Goal: Task Accomplishment & Management: Manage account settings

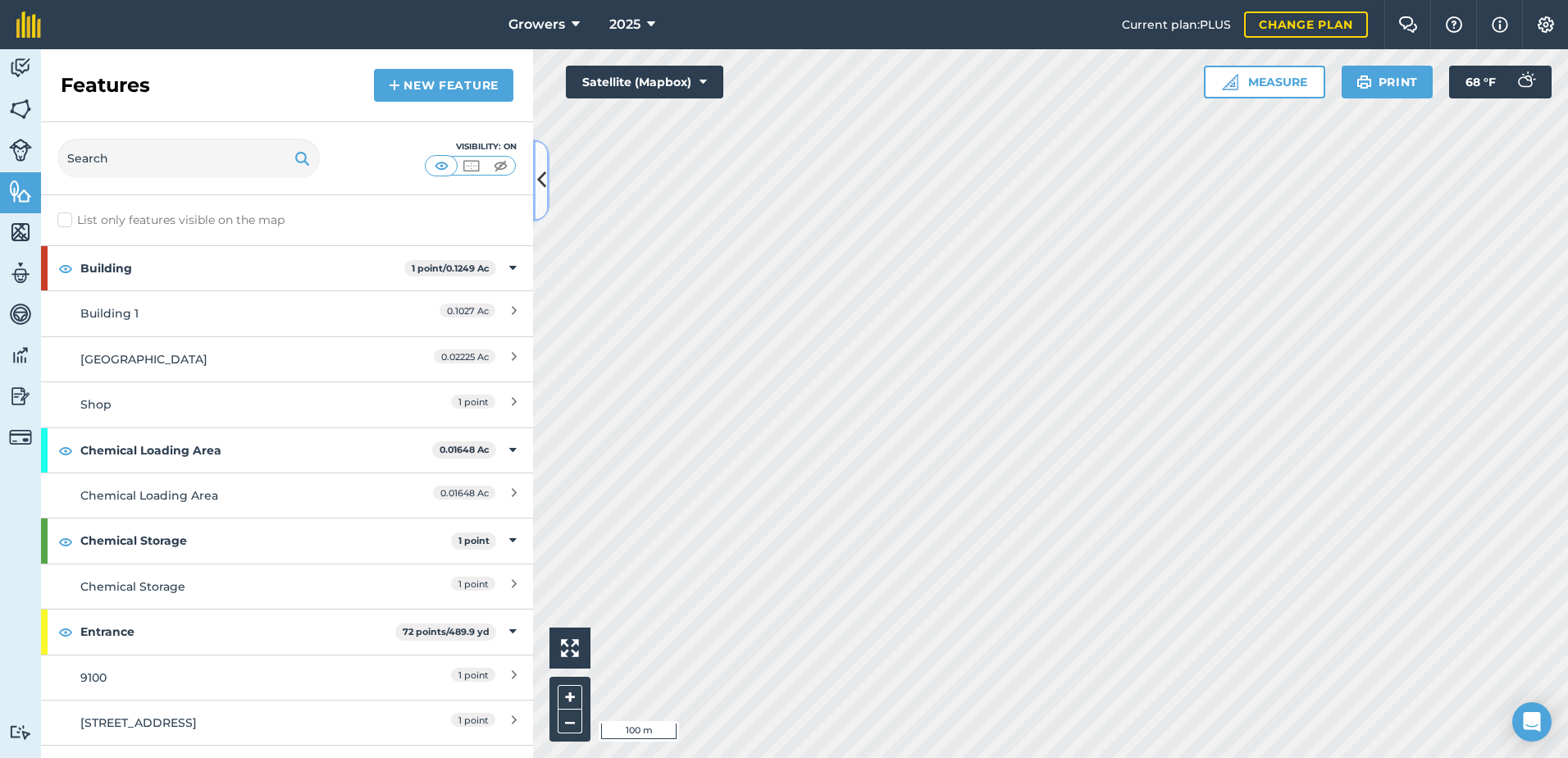
click at [534, 174] on button at bounding box center [541, 180] width 17 height 82
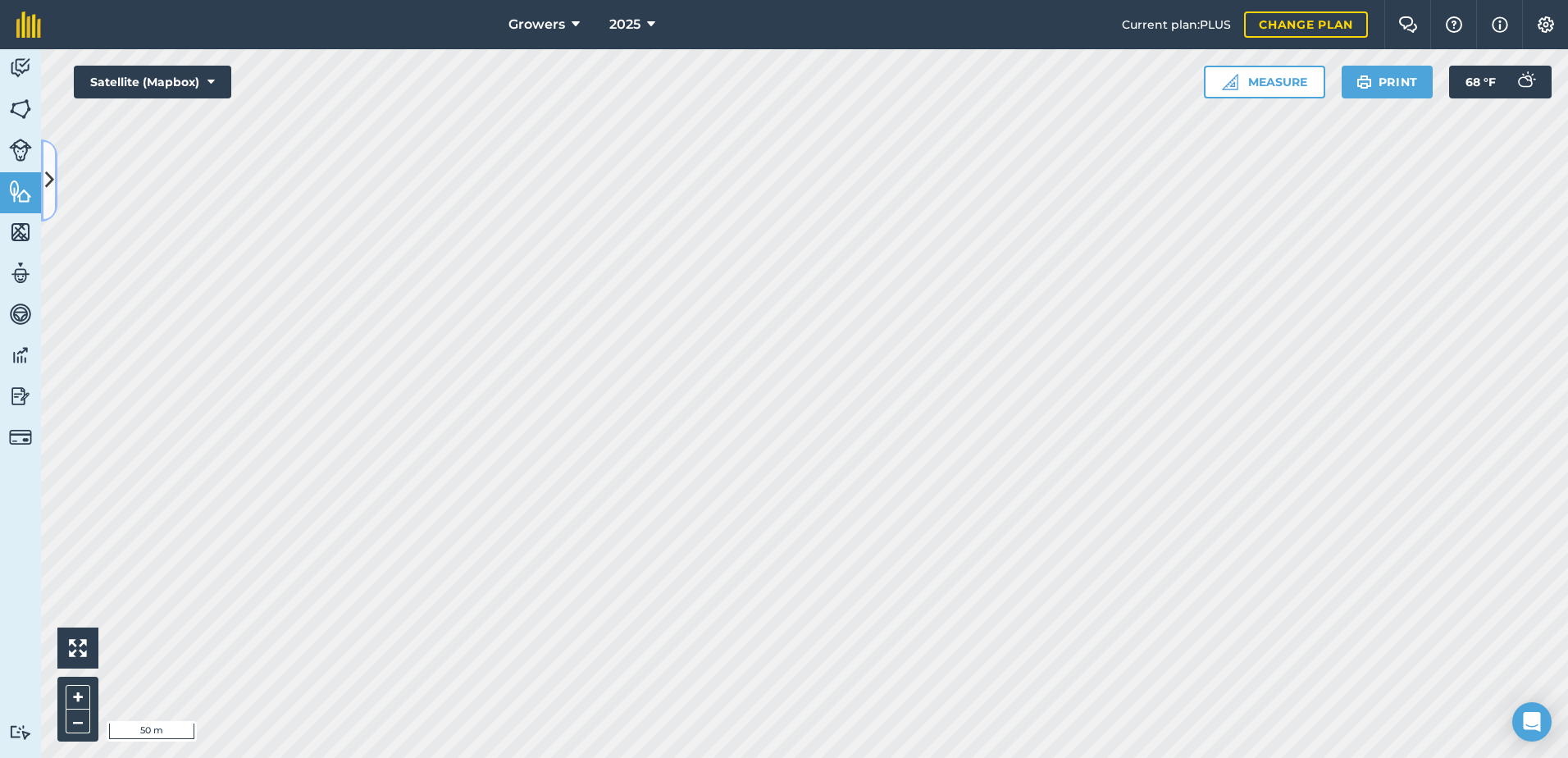
click at [54, 182] on button at bounding box center [49, 180] width 17 height 82
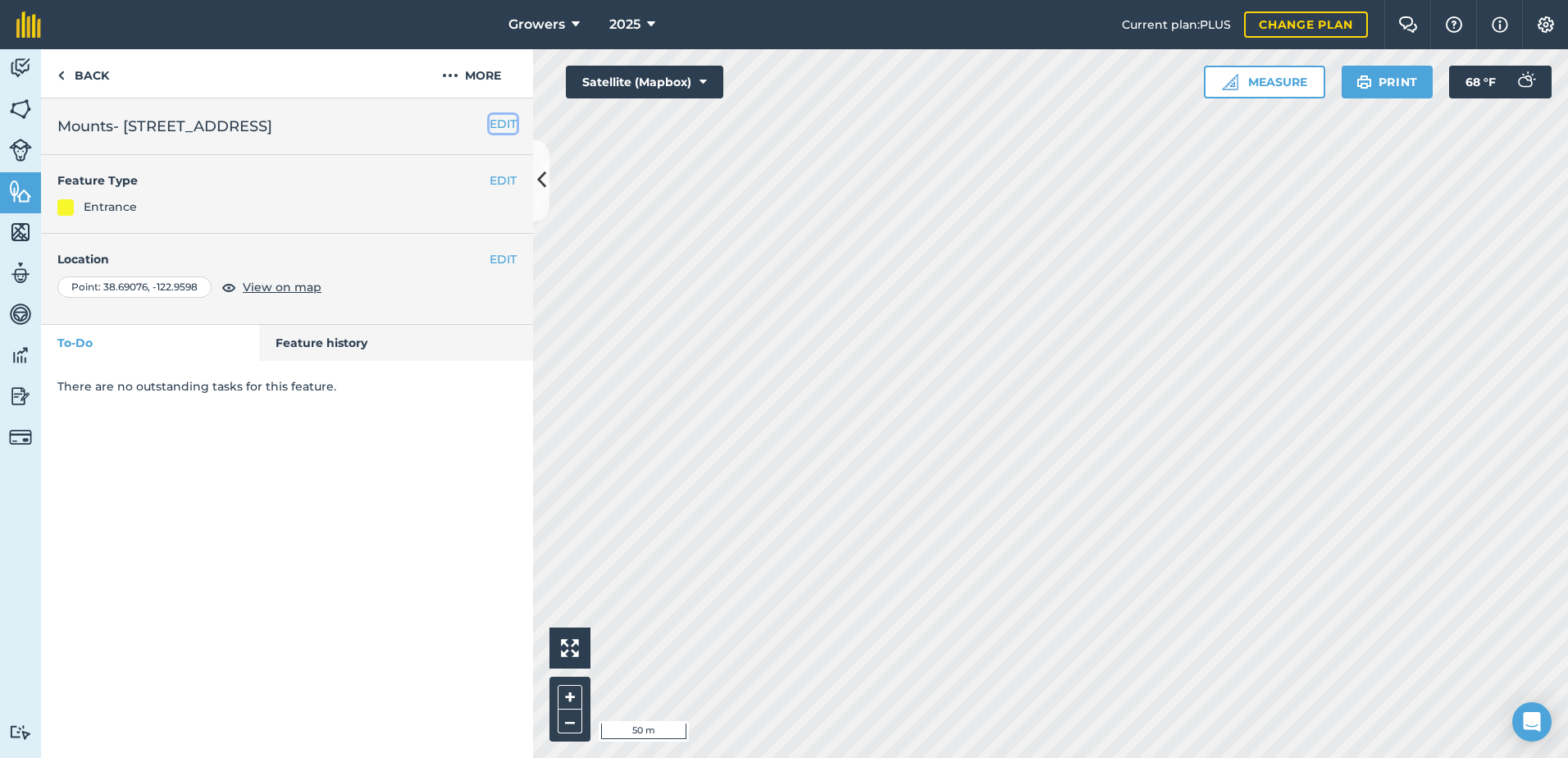
click at [500, 124] on button "EDIT" at bounding box center [503, 124] width 27 height 18
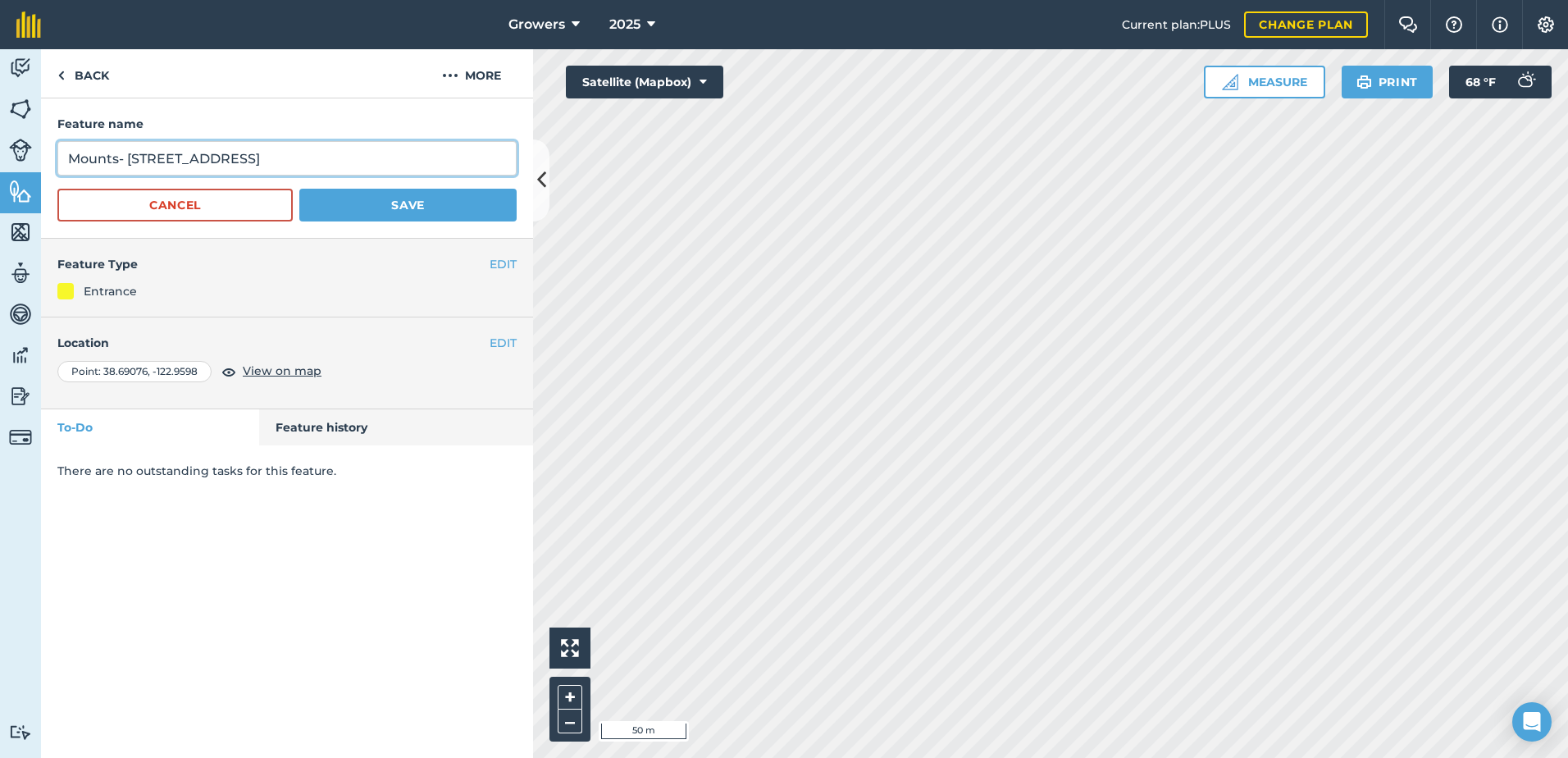
drag, startPoint x: 117, startPoint y: 157, endPoint x: 63, endPoint y: 153, distance: 54.1
click at [63, 153] on input "Mounts- [STREET_ADDRESS]" at bounding box center [287, 158] width 459 height 35
type input "[PERSON_NAME]- [STREET_ADDRESS]"
click at [369, 209] on button "Save" at bounding box center [407, 205] width 218 height 33
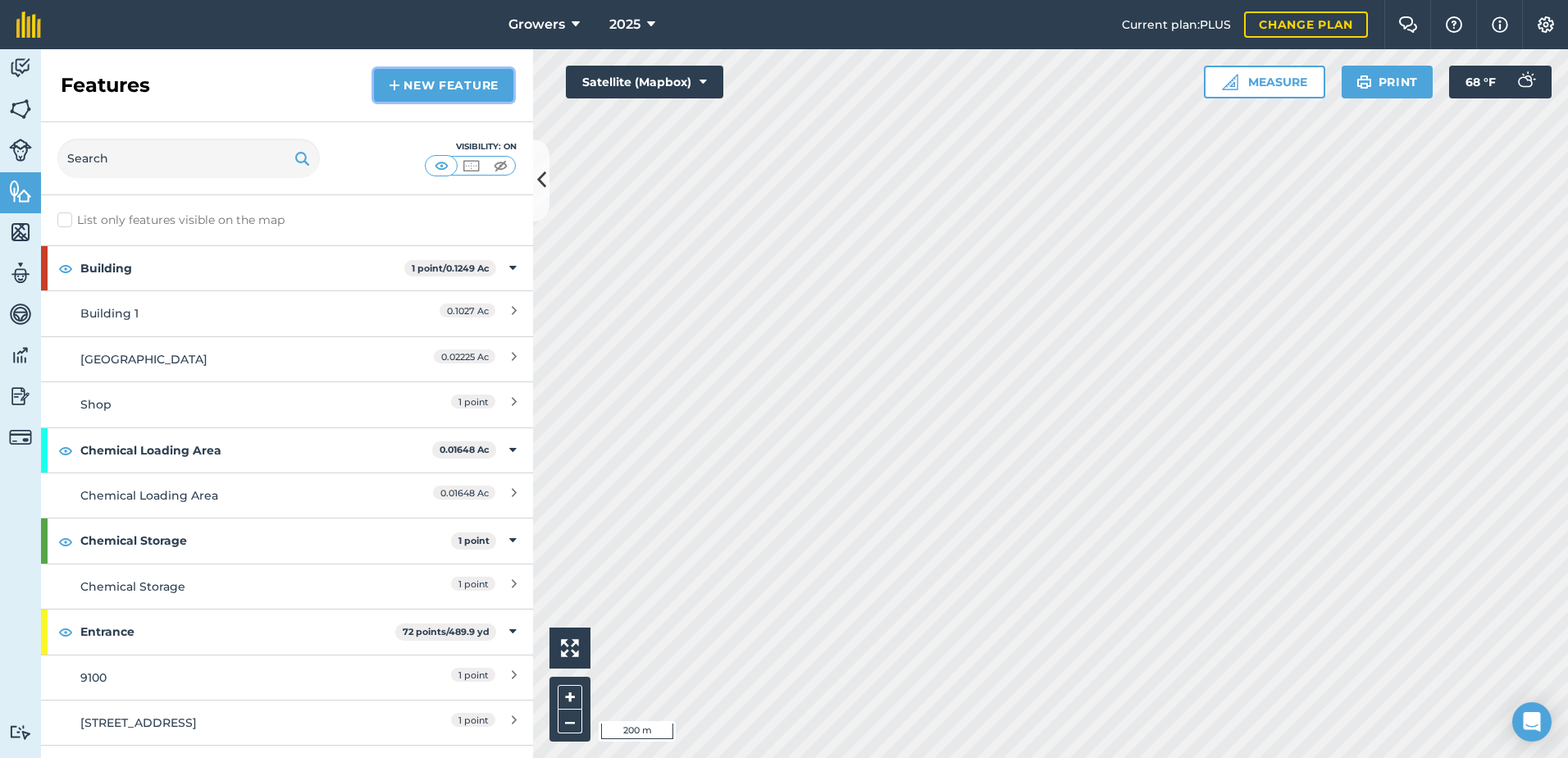
click at [399, 82] on img at bounding box center [394, 85] width 12 height 20
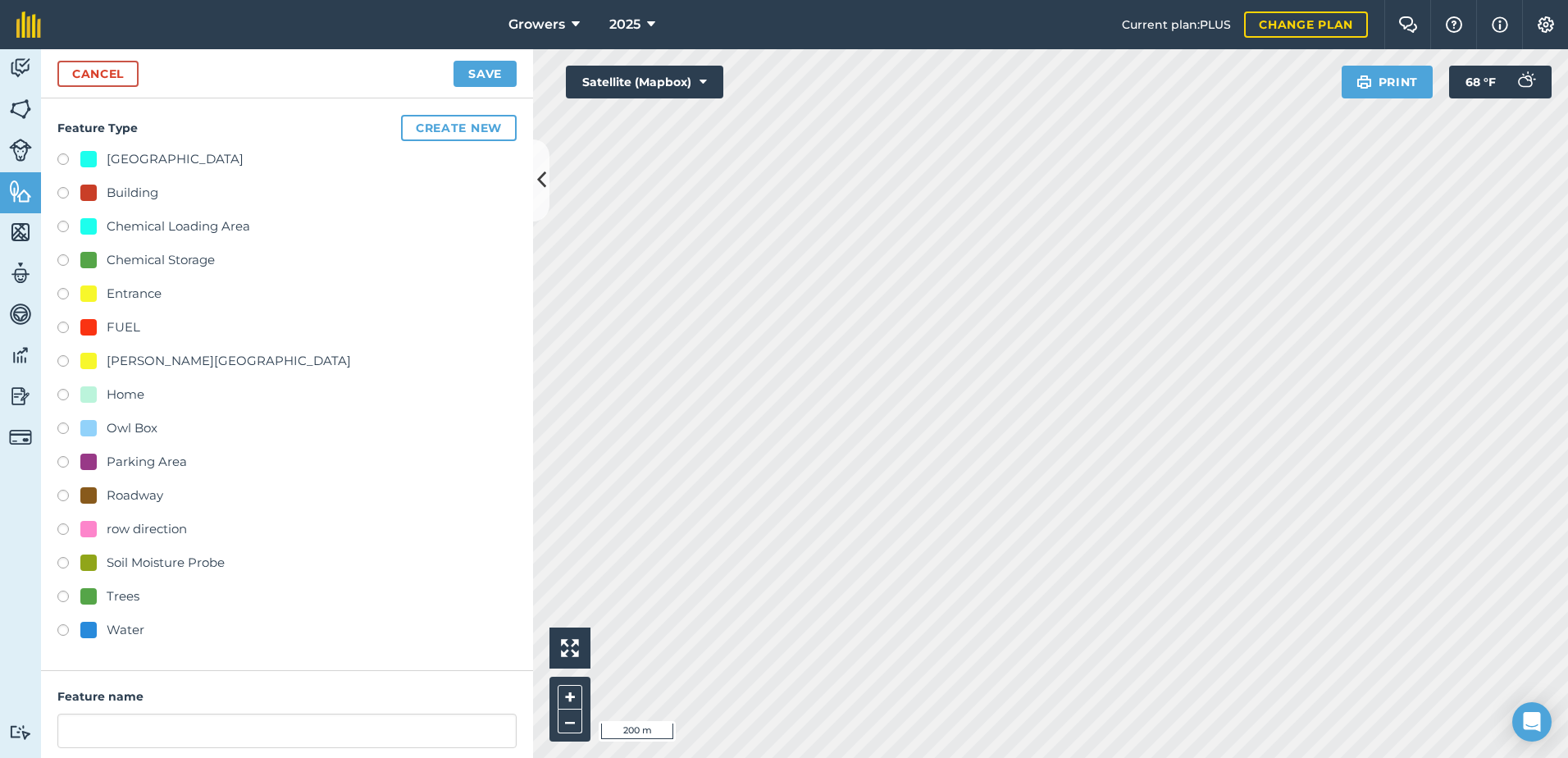
click at [101, 296] on div "Entrance" at bounding box center [121, 294] width 81 height 20
radio input "true"
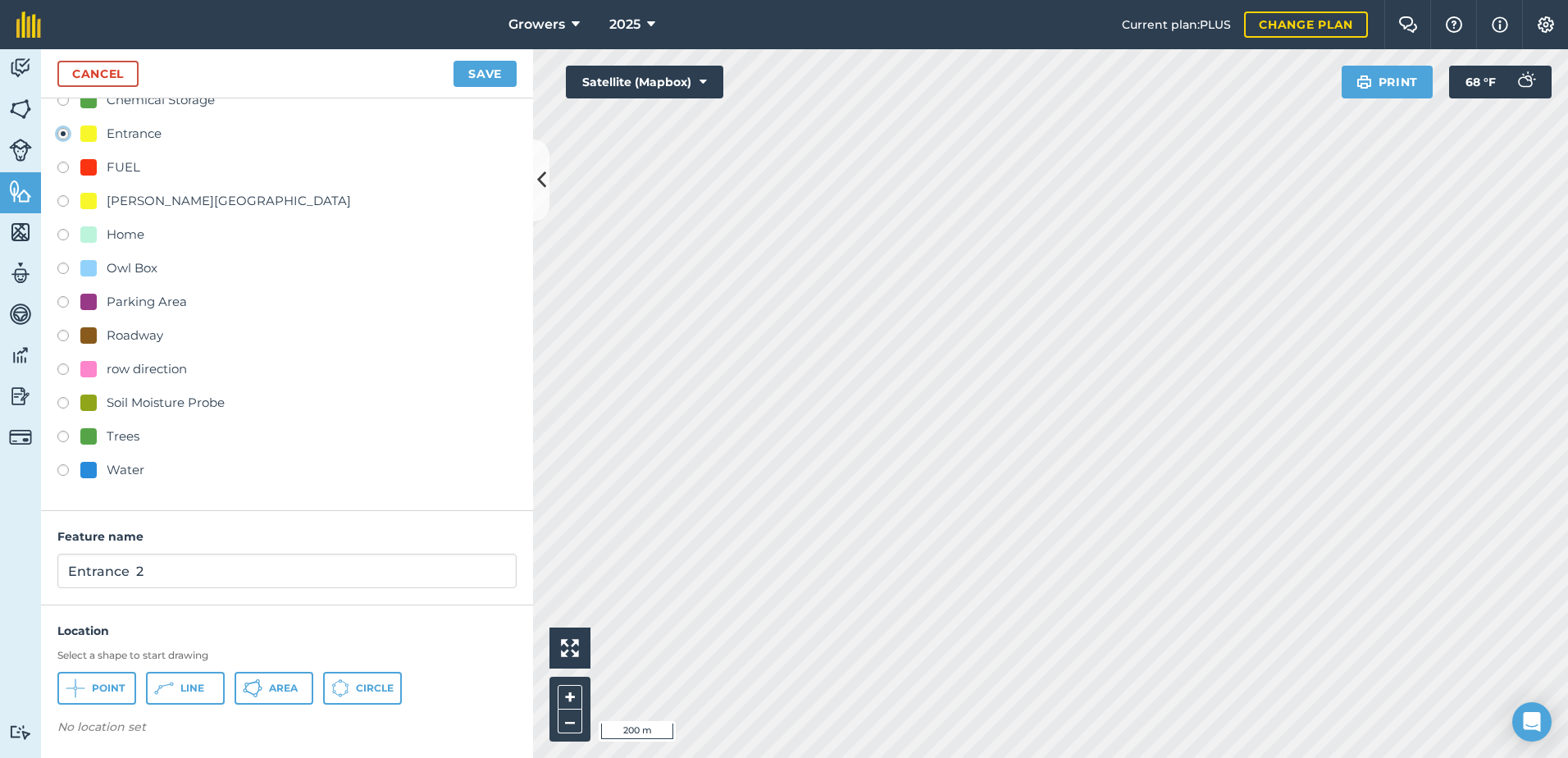
scroll to position [162, 0]
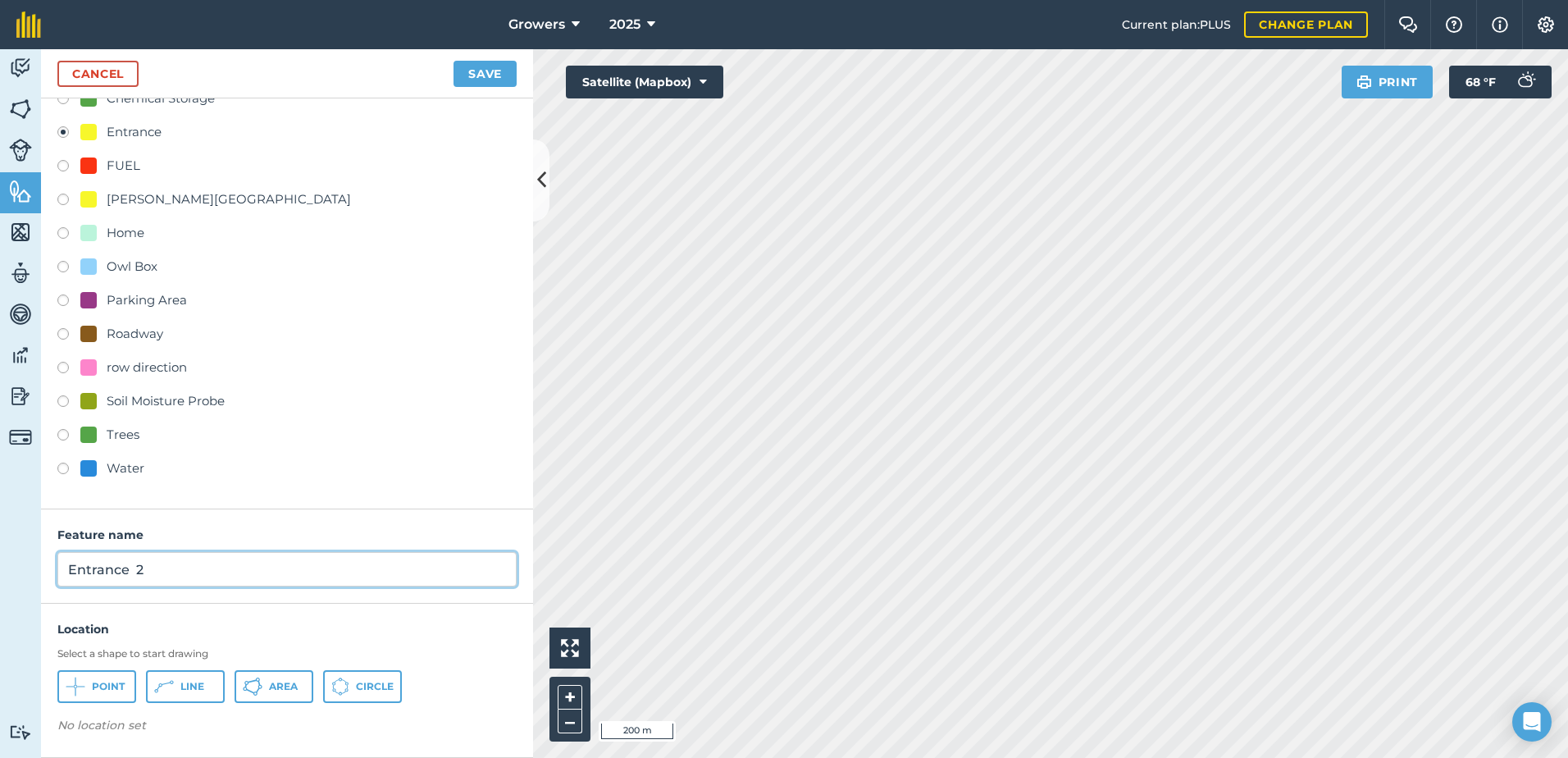
drag, startPoint x: 157, startPoint y: 568, endPoint x: 31, endPoint y: 570, distance: 126.0
click at [31, 570] on div "Activity Fields Livestock Features Maps Team Vehicles Data Reporting Billing Tu…" at bounding box center [784, 403] width 1568 height 708
type input "M"
type input "Mounts 2"
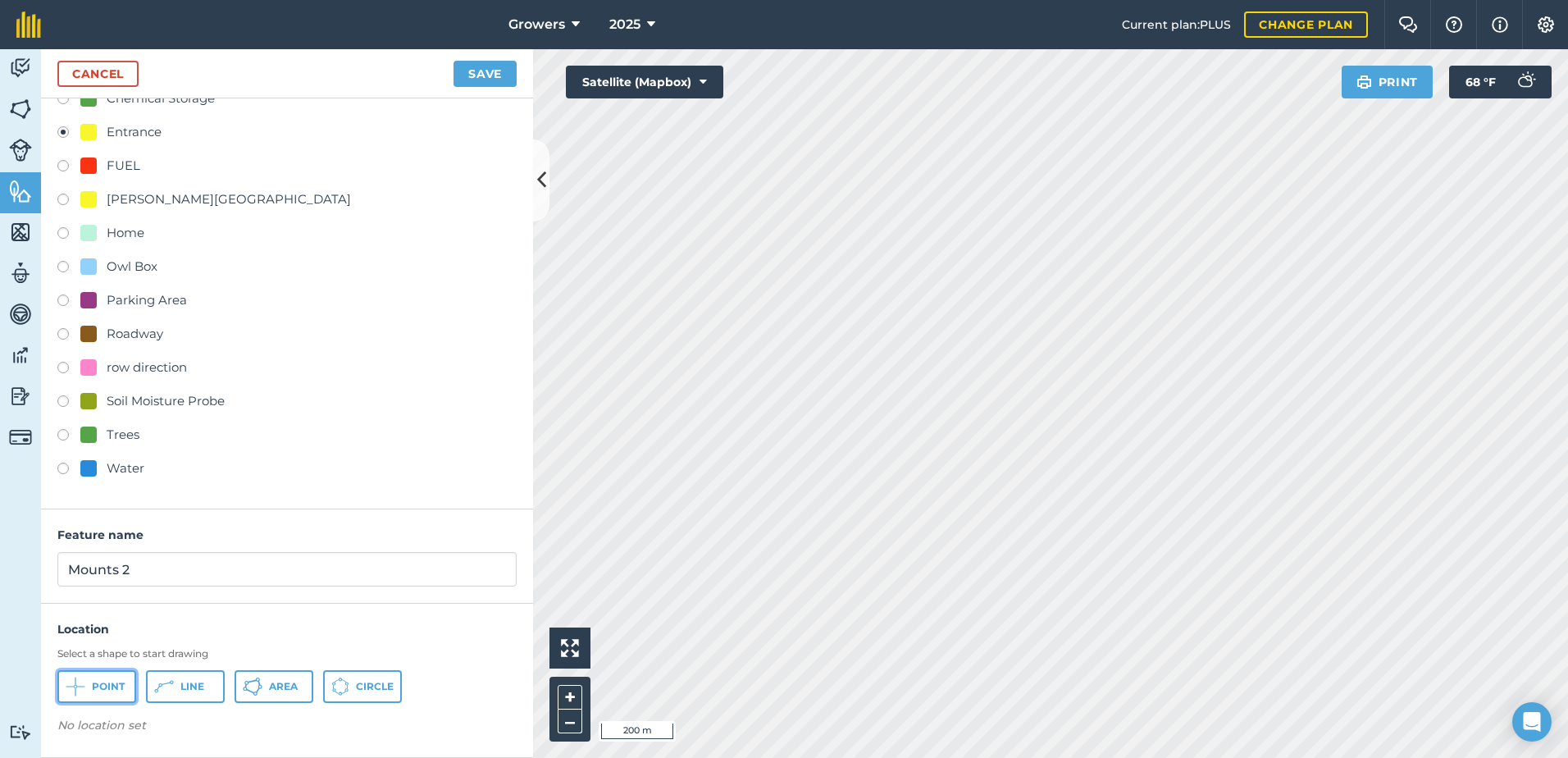
click at [78, 688] on icon at bounding box center [76, 686] width 20 height 20
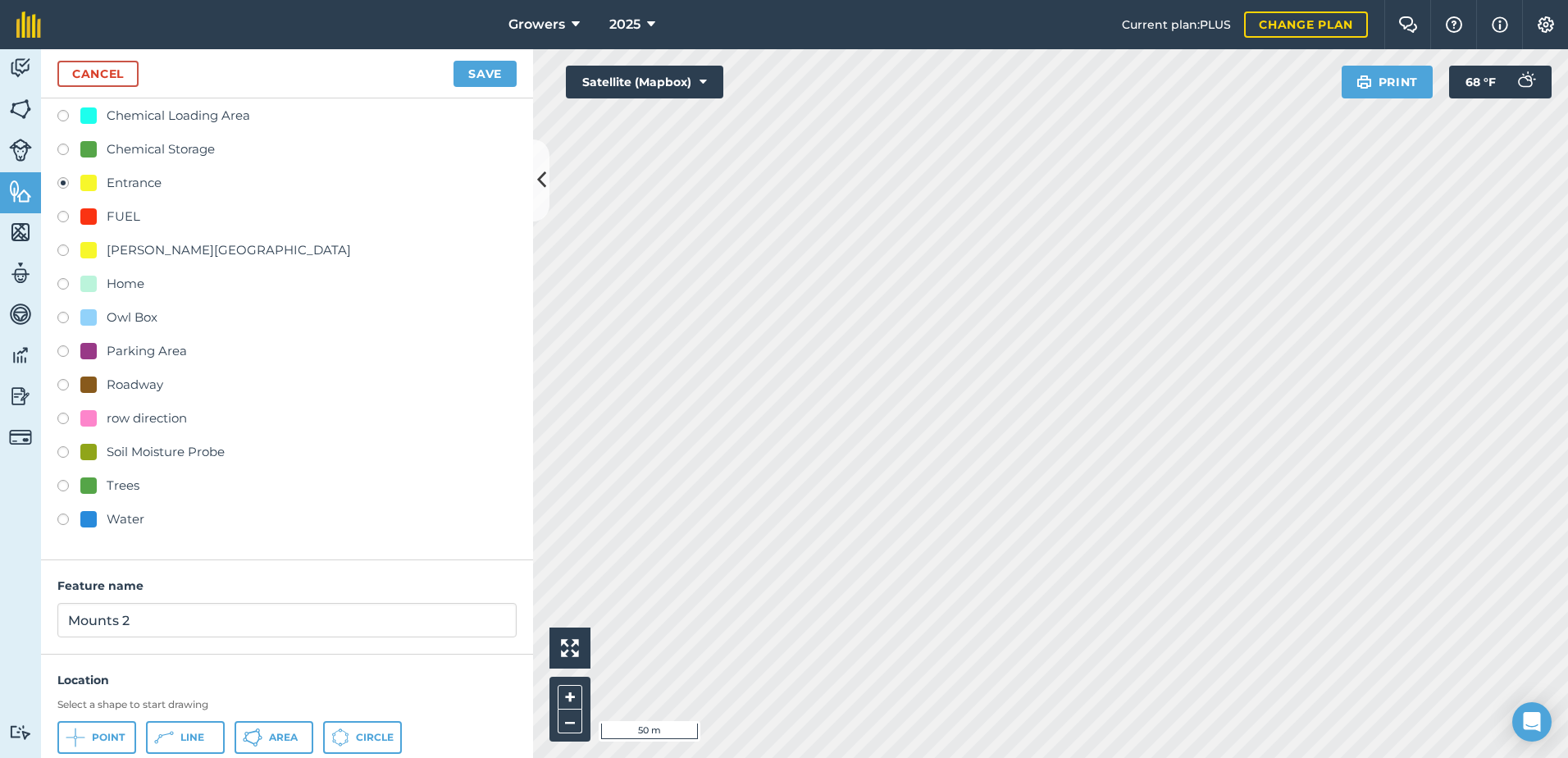
scroll to position [0, 0]
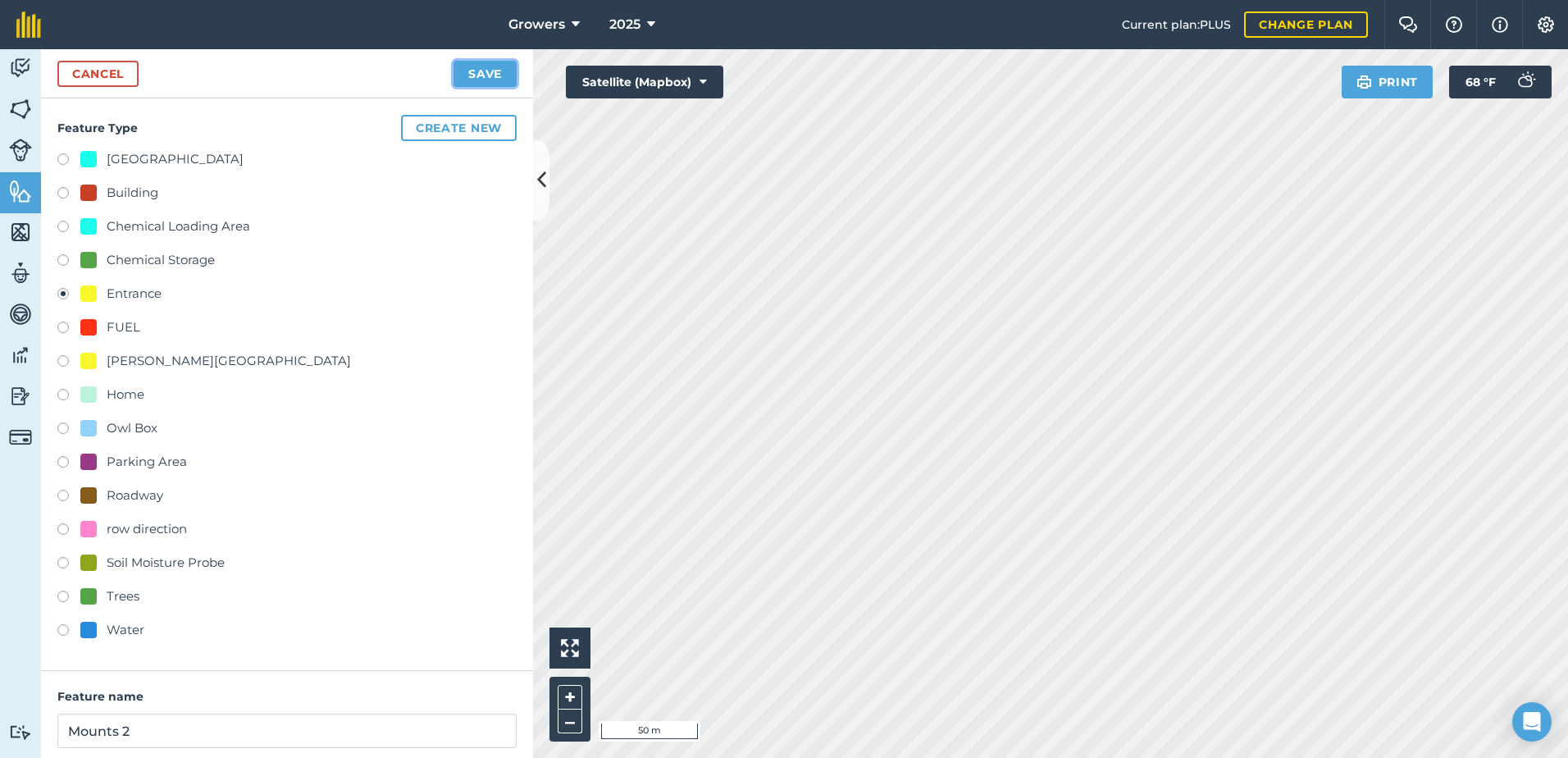
click at [487, 69] on button "Save" at bounding box center [485, 74] width 64 height 26
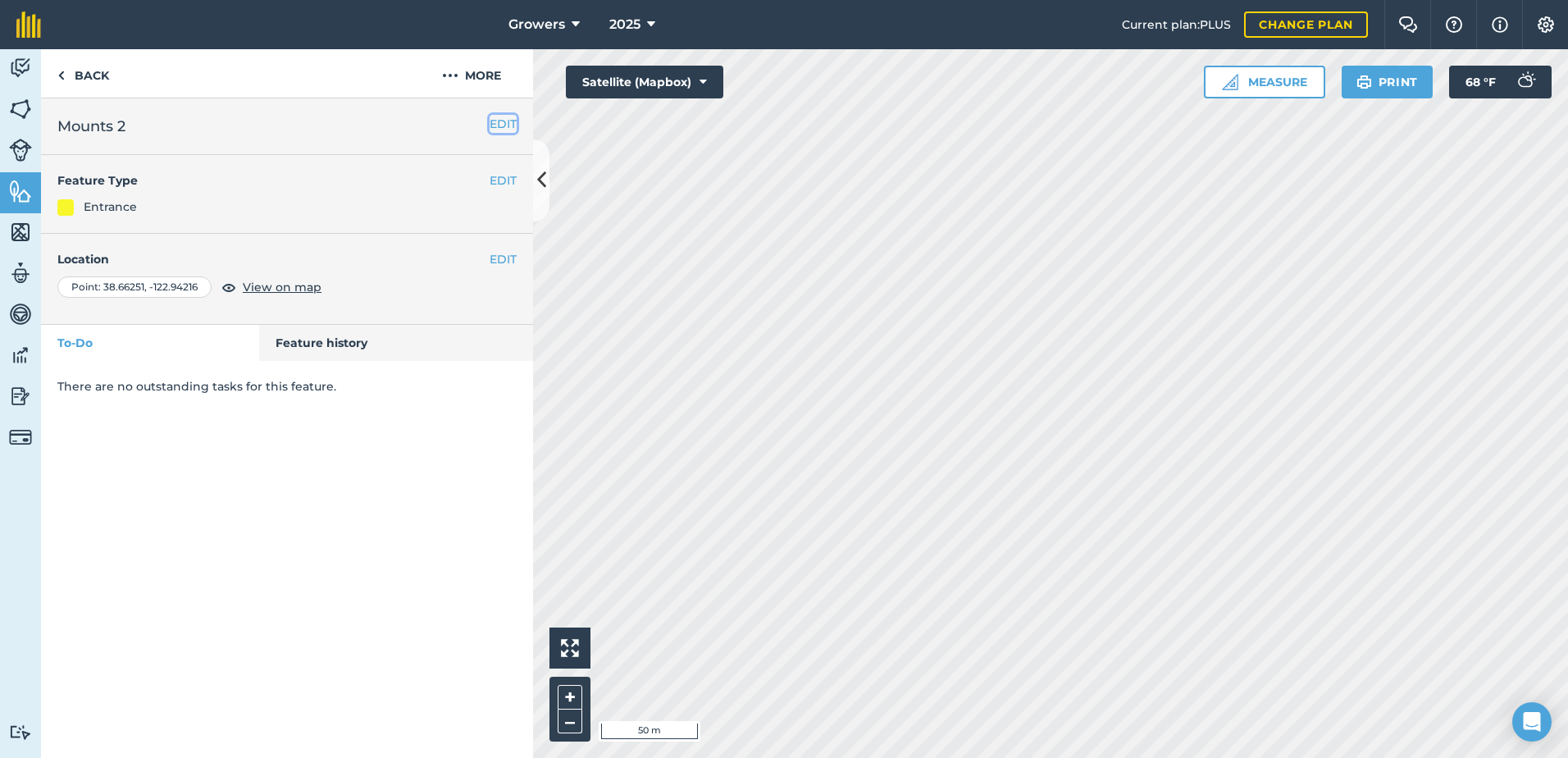
click at [505, 121] on button "EDIT" at bounding box center [503, 124] width 27 height 18
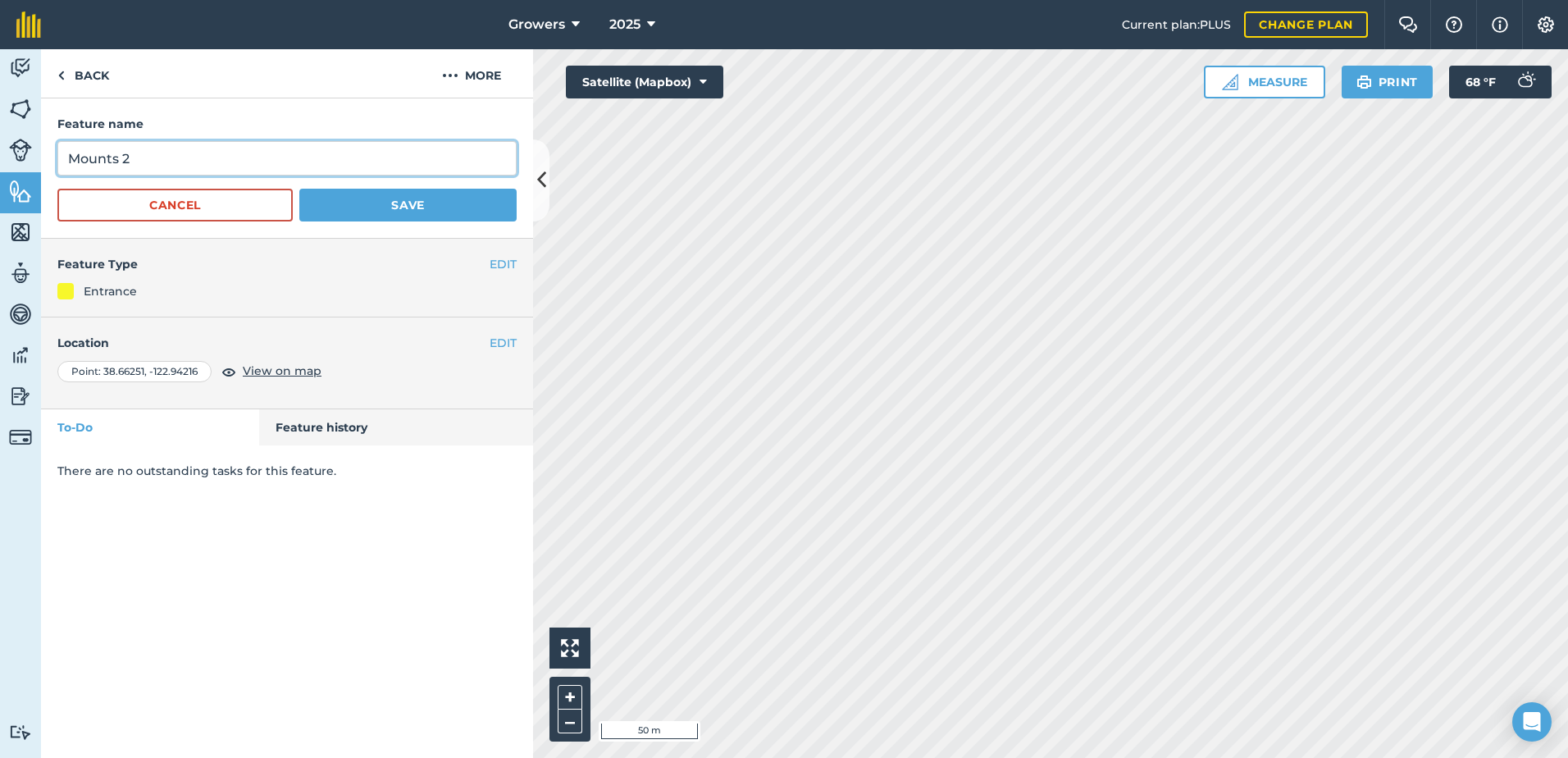
click at [176, 154] on input "Mounts 2" at bounding box center [287, 158] width 459 height 35
type input "Mounts ([GEOGRAPHIC_DATA], [GEOGRAPHIC_DATA], South blocks)"
click at [409, 209] on button "Save" at bounding box center [407, 205] width 218 height 33
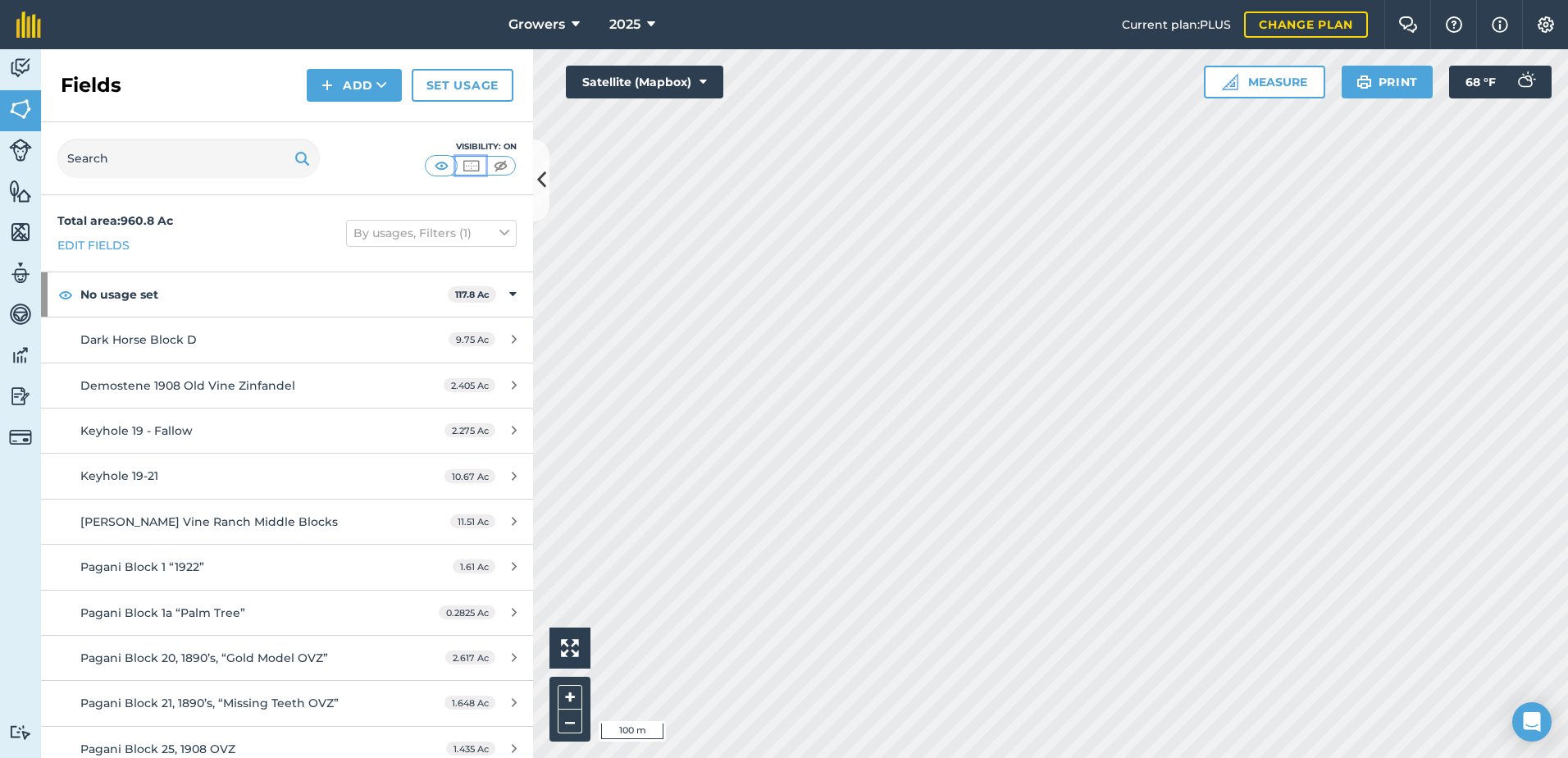
click at [472, 166] on img at bounding box center [471, 165] width 21 height 17
click at [435, 165] on img at bounding box center [441, 165] width 21 height 17
click at [539, 177] on icon at bounding box center [542, 180] width 9 height 29
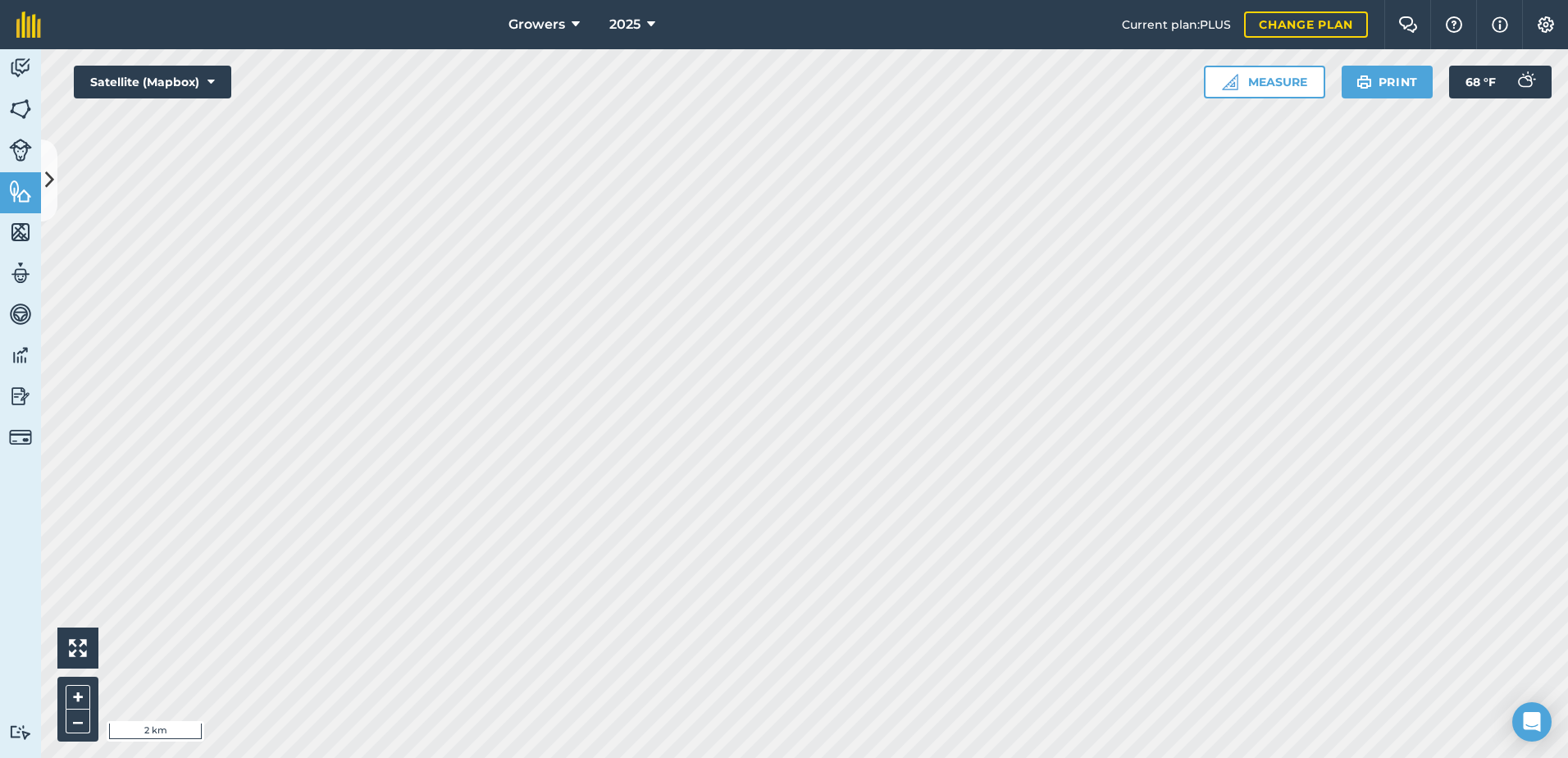
click at [649, 0] on html "Growers 2025 Current plan : PLUS Change plan Farm Chat Help Info Settings Growe…" at bounding box center [784, 379] width 1568 height 758
